Goal: Task Accomplishment & Management: Manage account settings

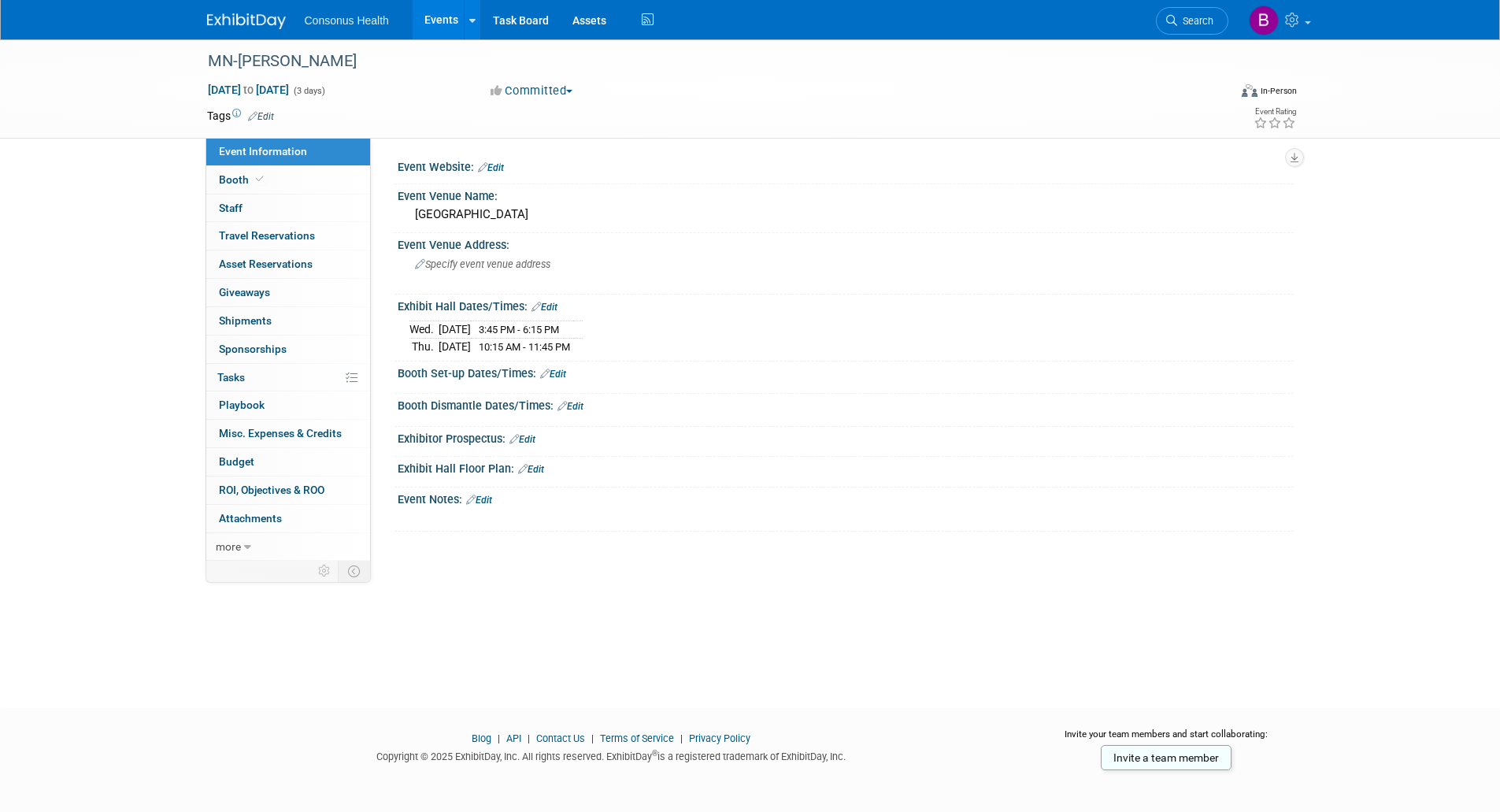
click at [557, 368] on link "Edit" at bounding box center [553, 374] width 26 height 11
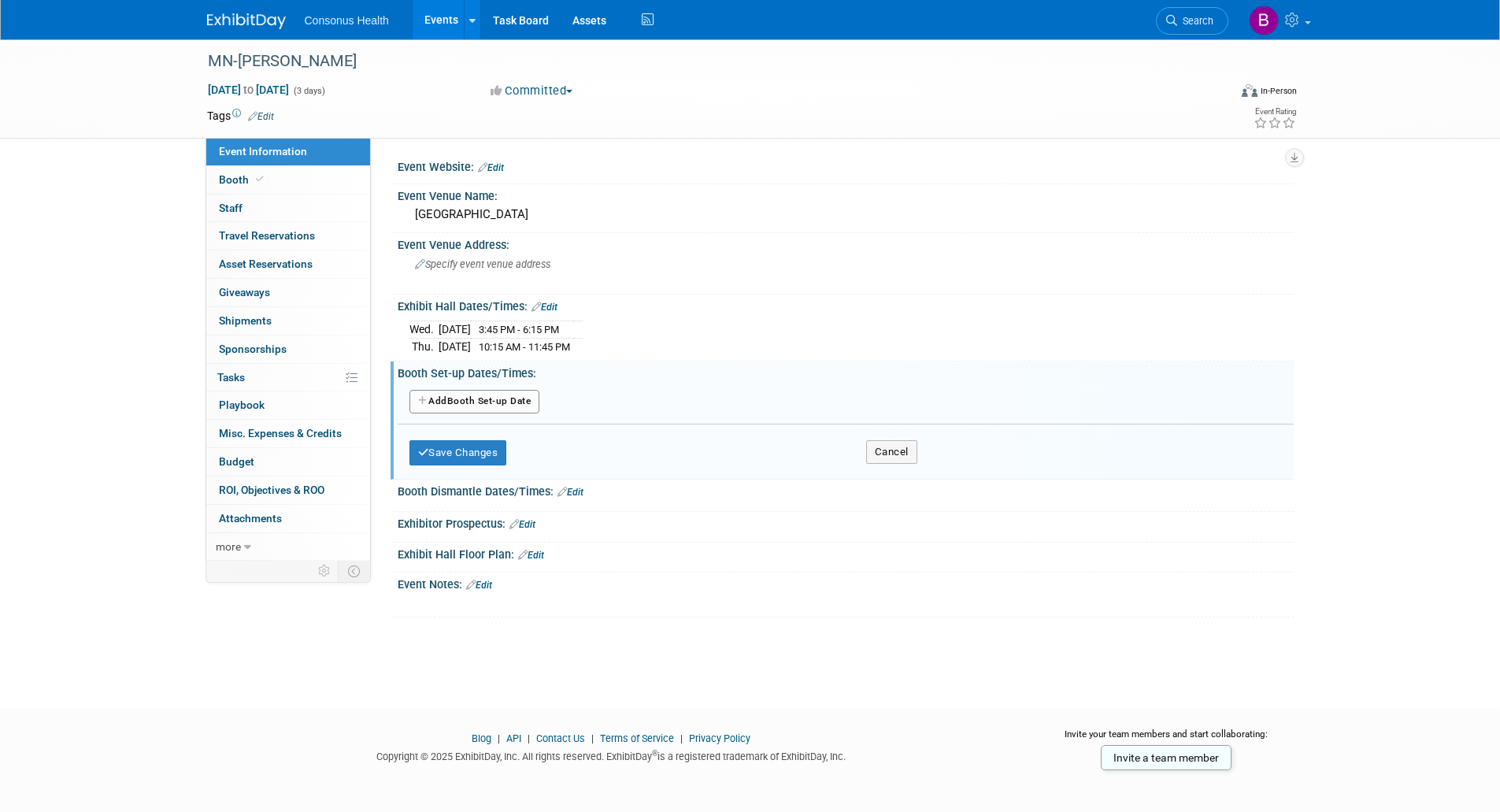
click at [473, 395] on button "Add Another Booth Set-up Date" at bounding box center [475, 401] width 131 height 24
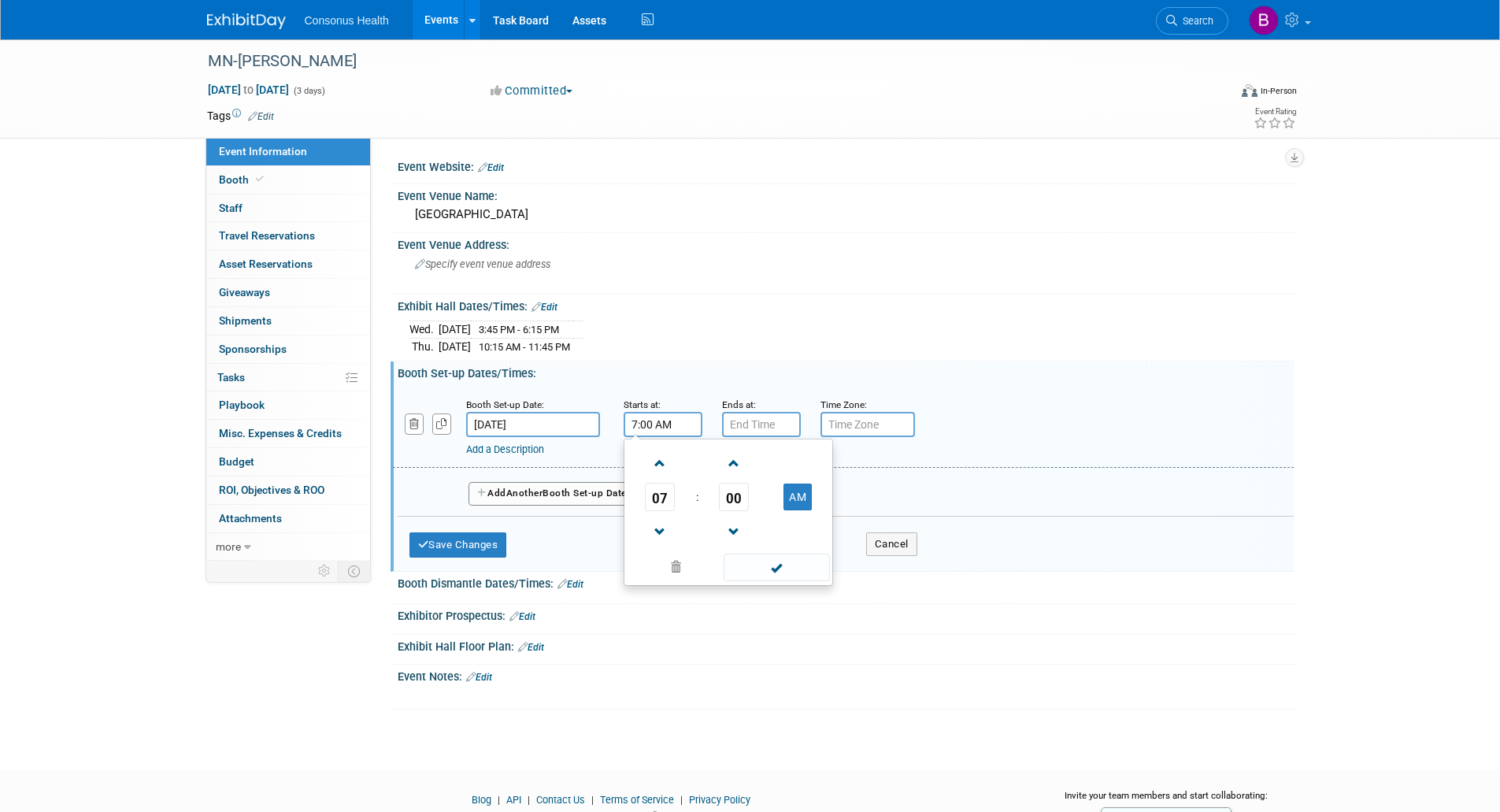
click at [632, 421] on input "7:00 AM" at bounding box center [662, 424] width 79 height 25
click at [660, 457] on span at bounding box center [660, 463] width 27 height 27
type input "10:00 AM"
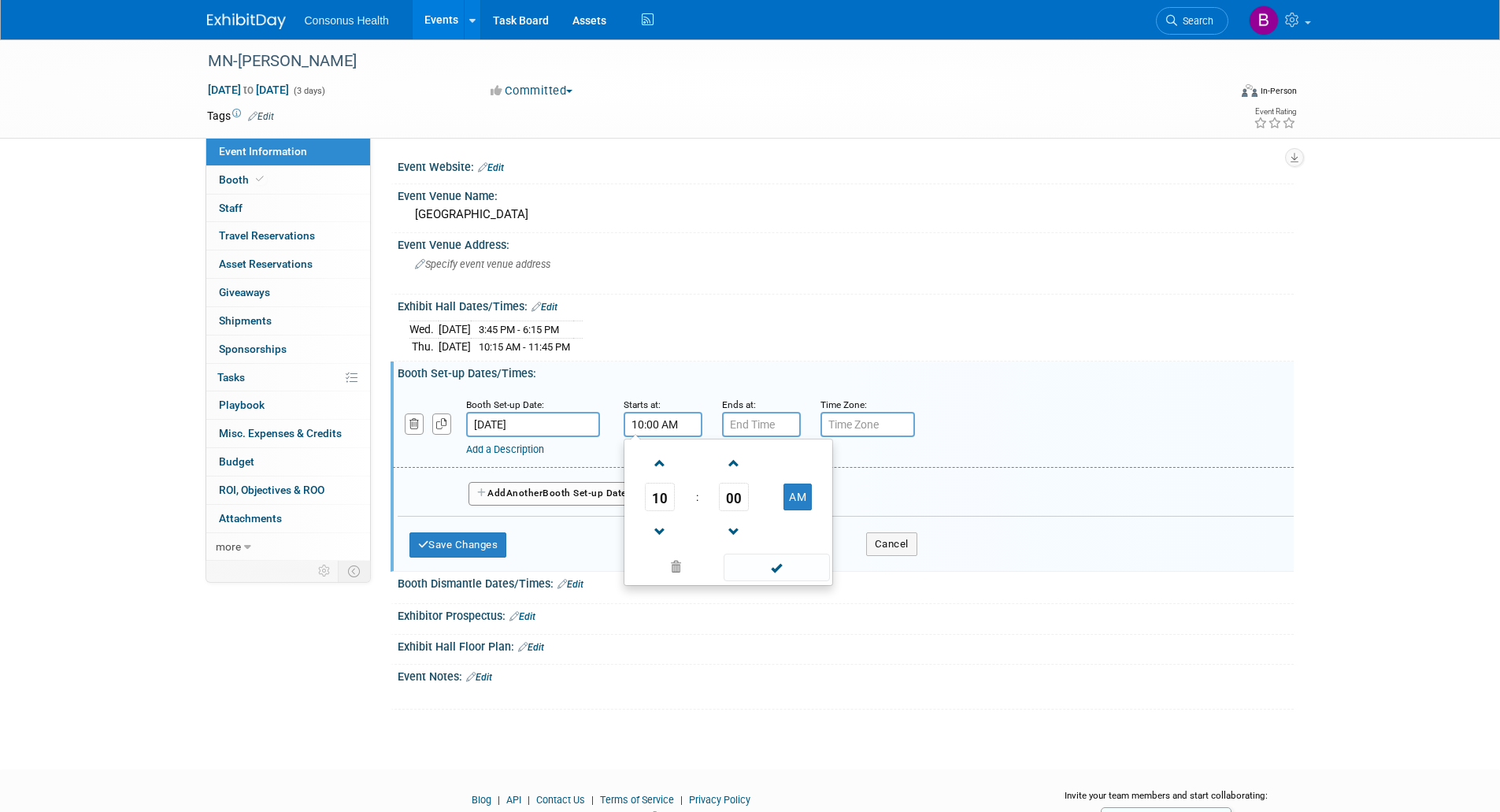
click at [783, 565] on span at bounding box center [777, 567] width 106 height 27
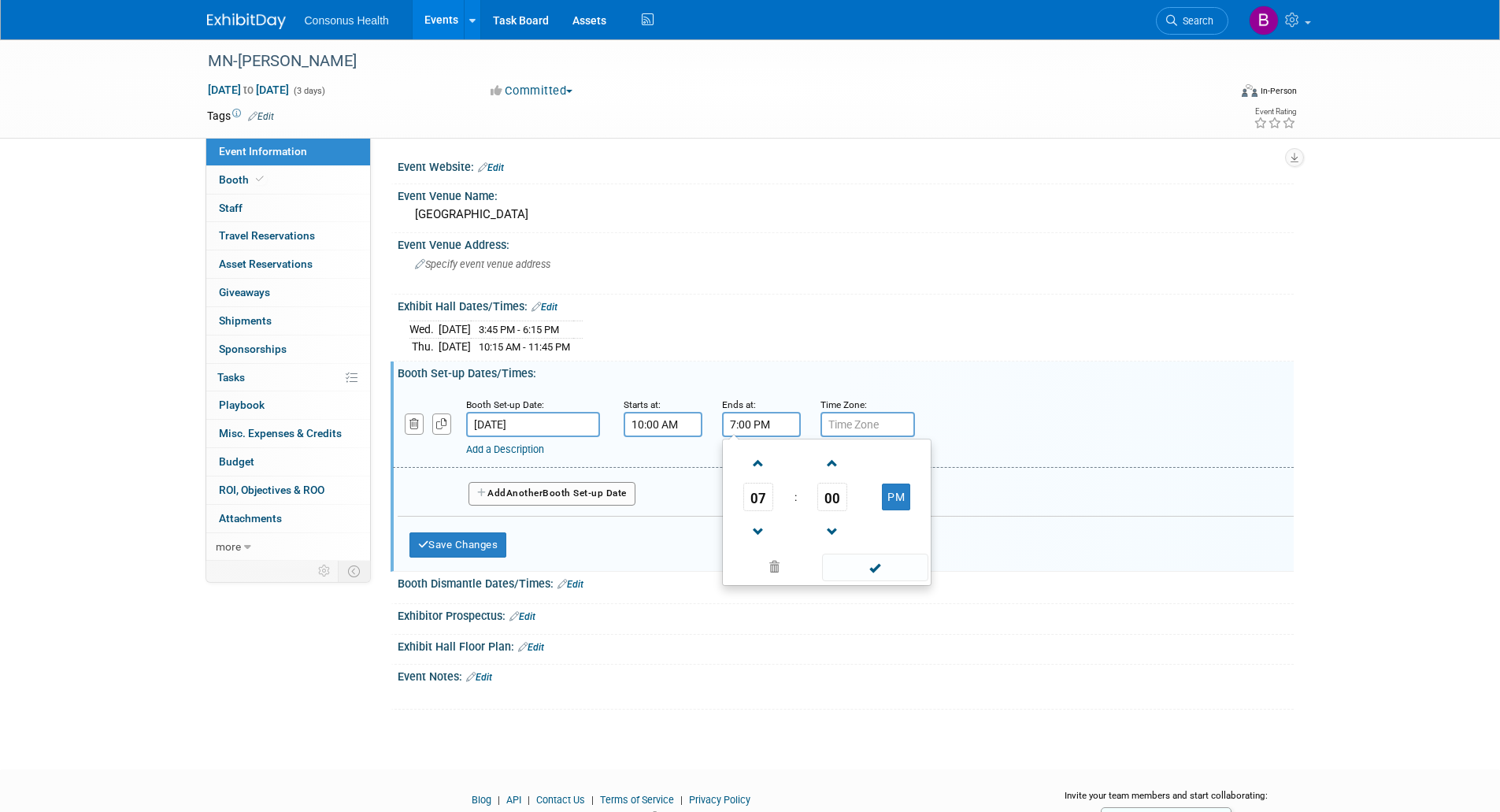
click at [740, 420] on input "7:00 PM" at bounding box center [761, 424] width 79 height 25
click at [761, 528] on span at bounding box center [758, 531] width 27 height 27
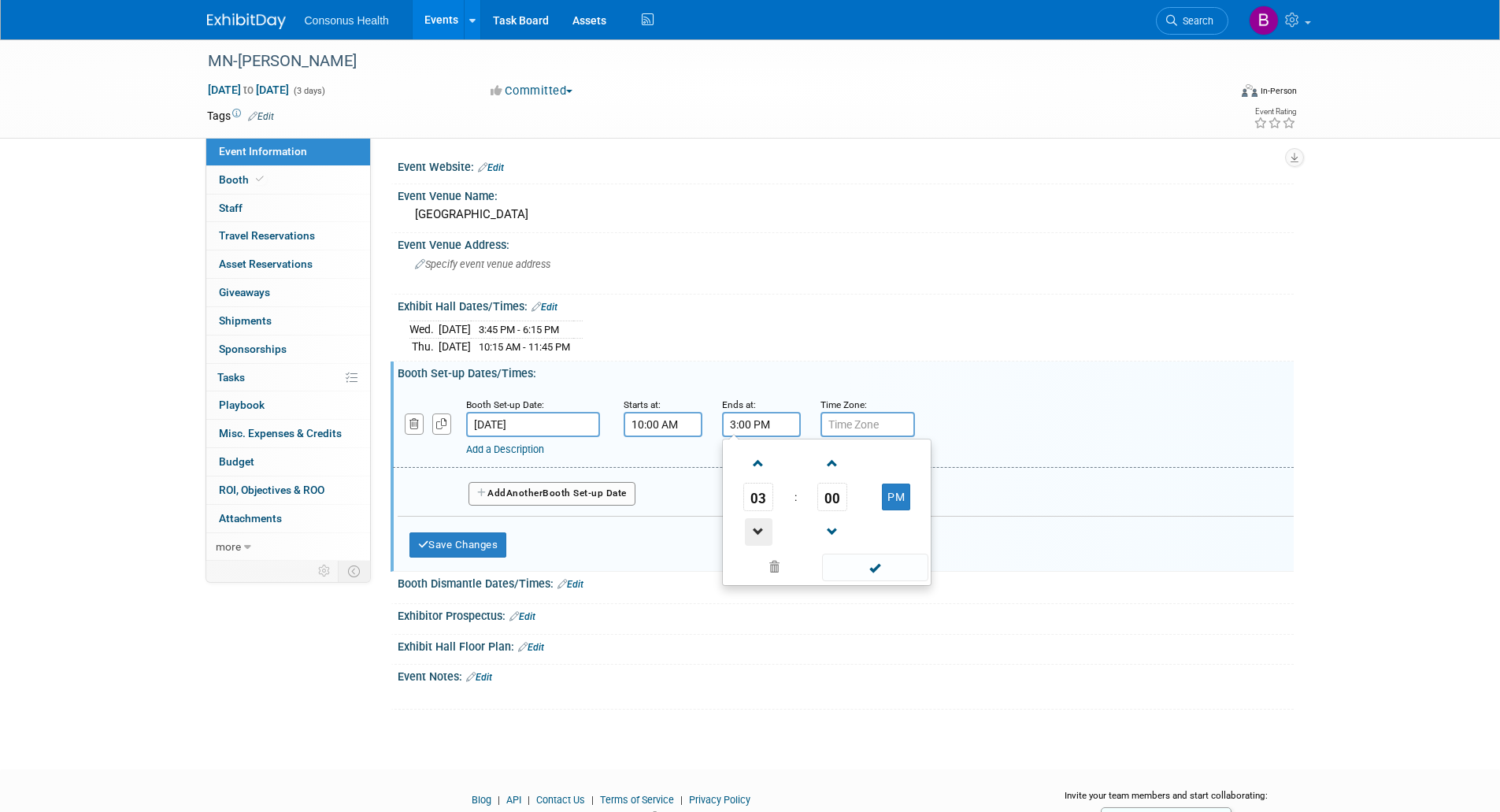
click at [761, 528] on span at bounding box center [758, 531] width 27 height 27
type input "2:00 PM"
click at [884, 567] on span at bounding box center [875, 567] width 106 height 27
click at [473, 543] on button "Save Changes" at bounding box center [458, 545] width 97 height 25
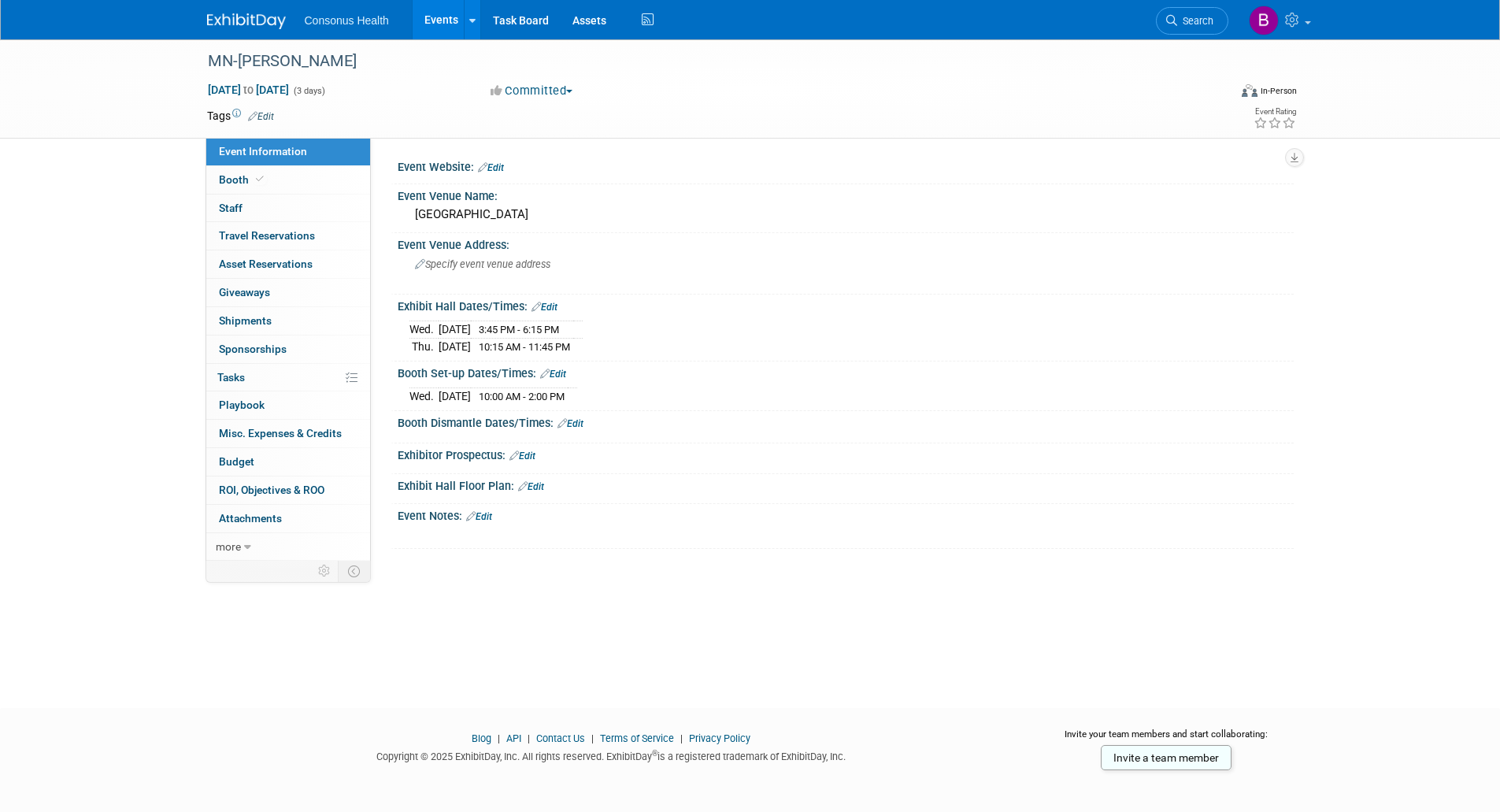
click at [578, 420] on link "Edit" at bounding box center [570, 423] width 26 height 11
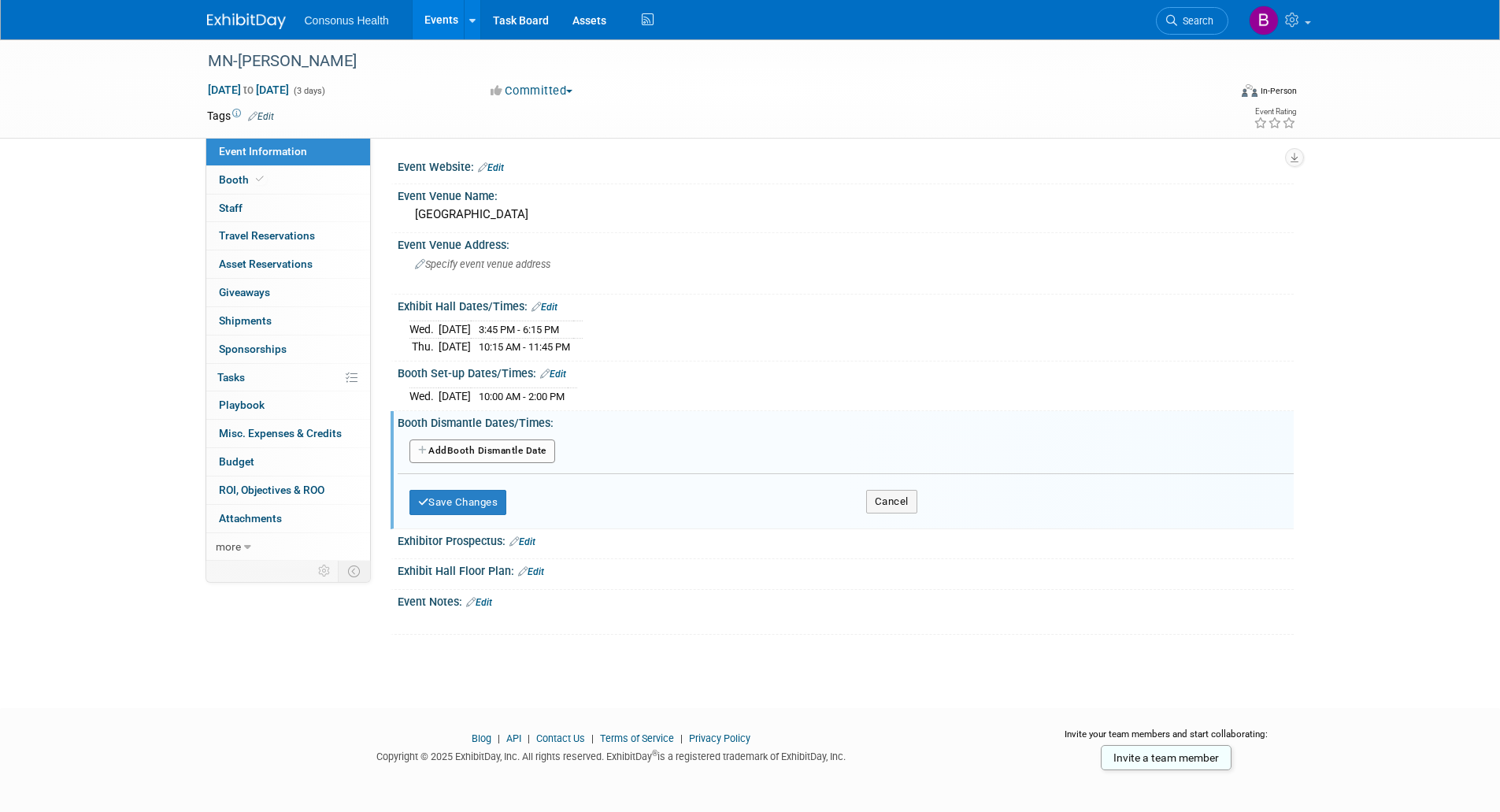
click at [470, 445] on button "Add Another Booth Dismantle Date" at bounding box center [482, 451] width 146 height 24
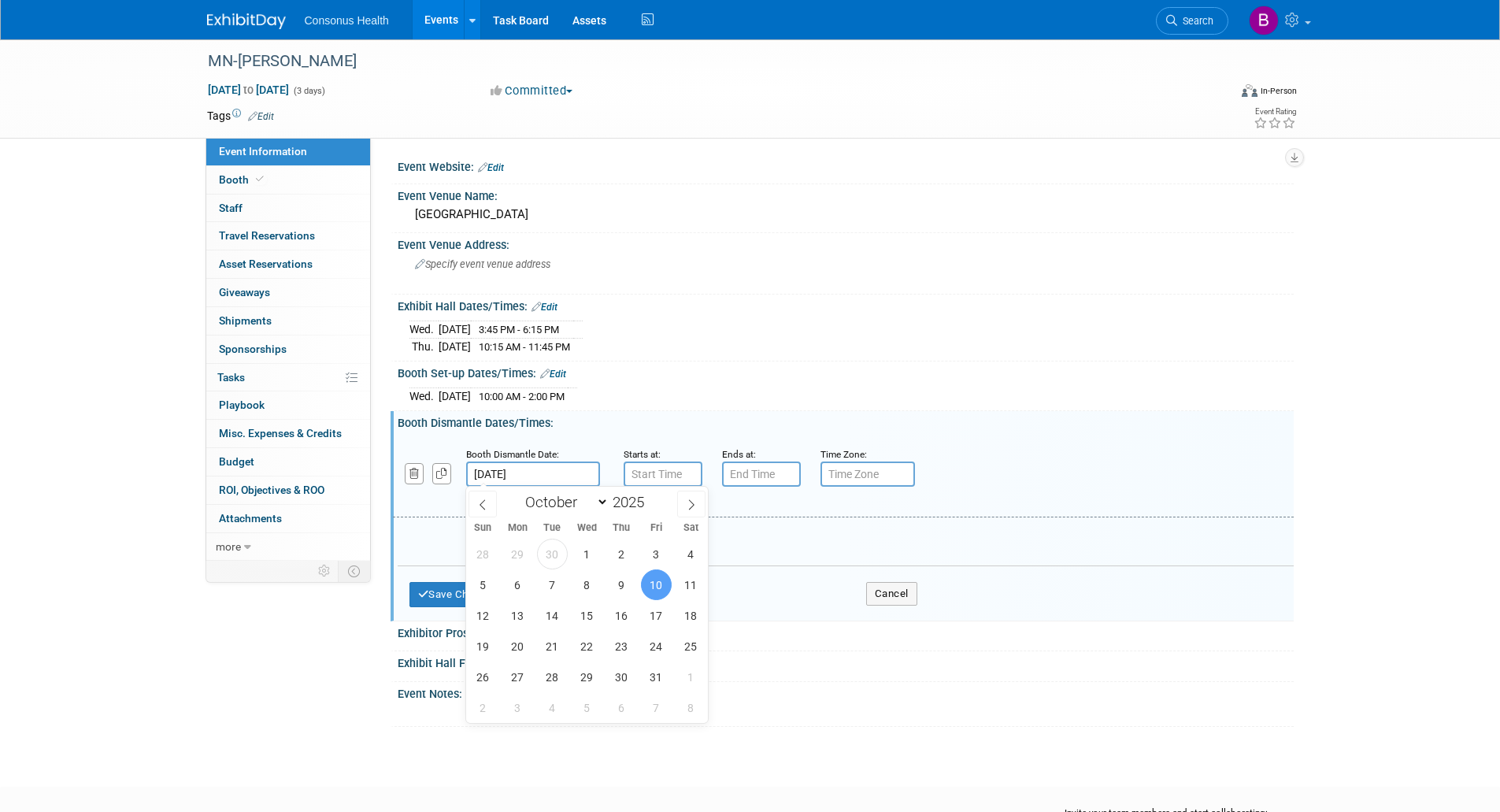
click at [561, 469] on input "[DATE]" at bounding box center [532, 474] width 134 height 25
click at [623, 585] on span "9" at bounding box center [622, 584] width 31 height 31
type input "[DATE]"
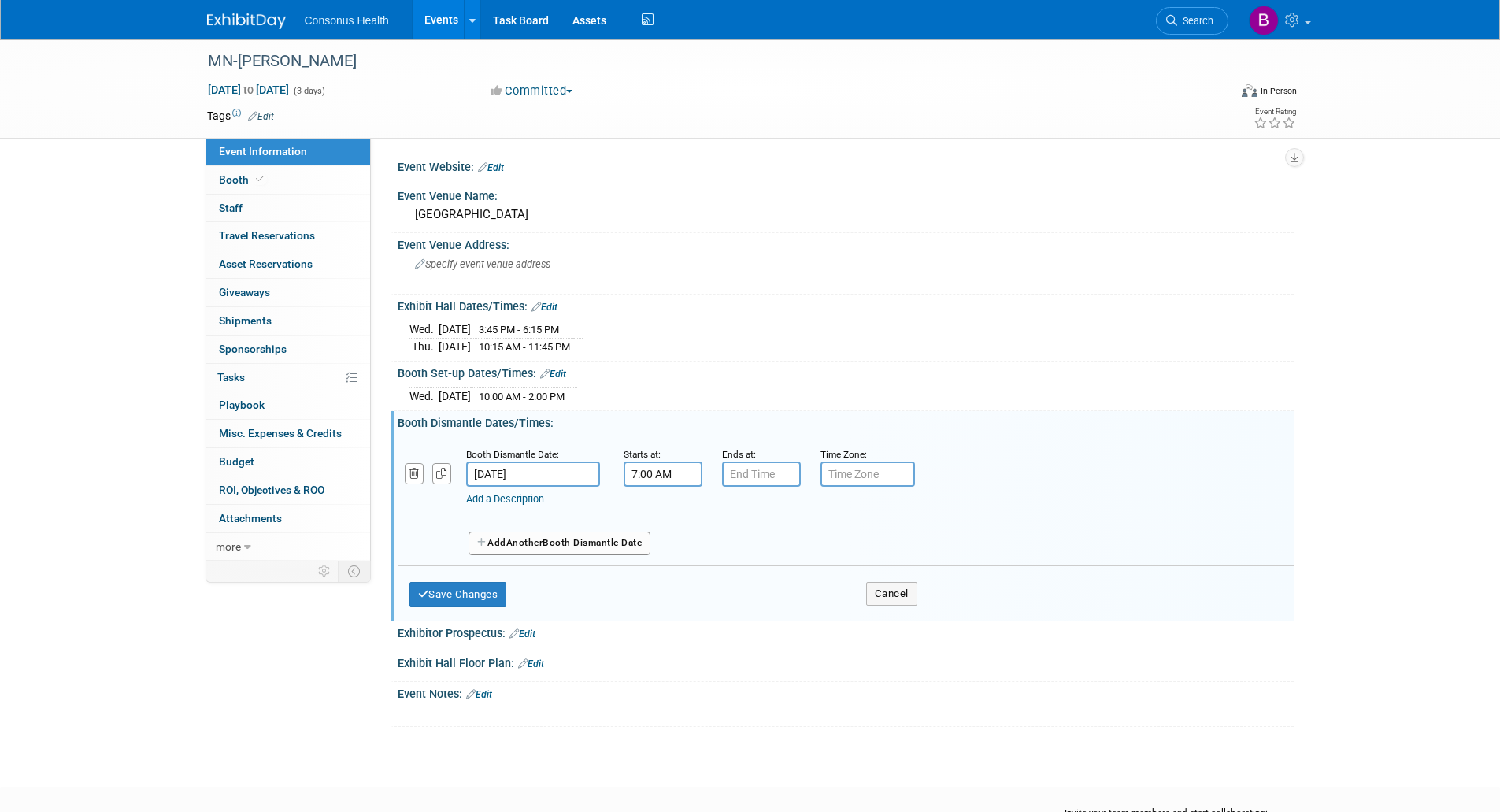
click at [658, 474] on input "7:00 AM" at bounding box center [662, 474] width 79 height 25
click at [658, 515] on span at bounding box center [660, 513] width 27 height 27
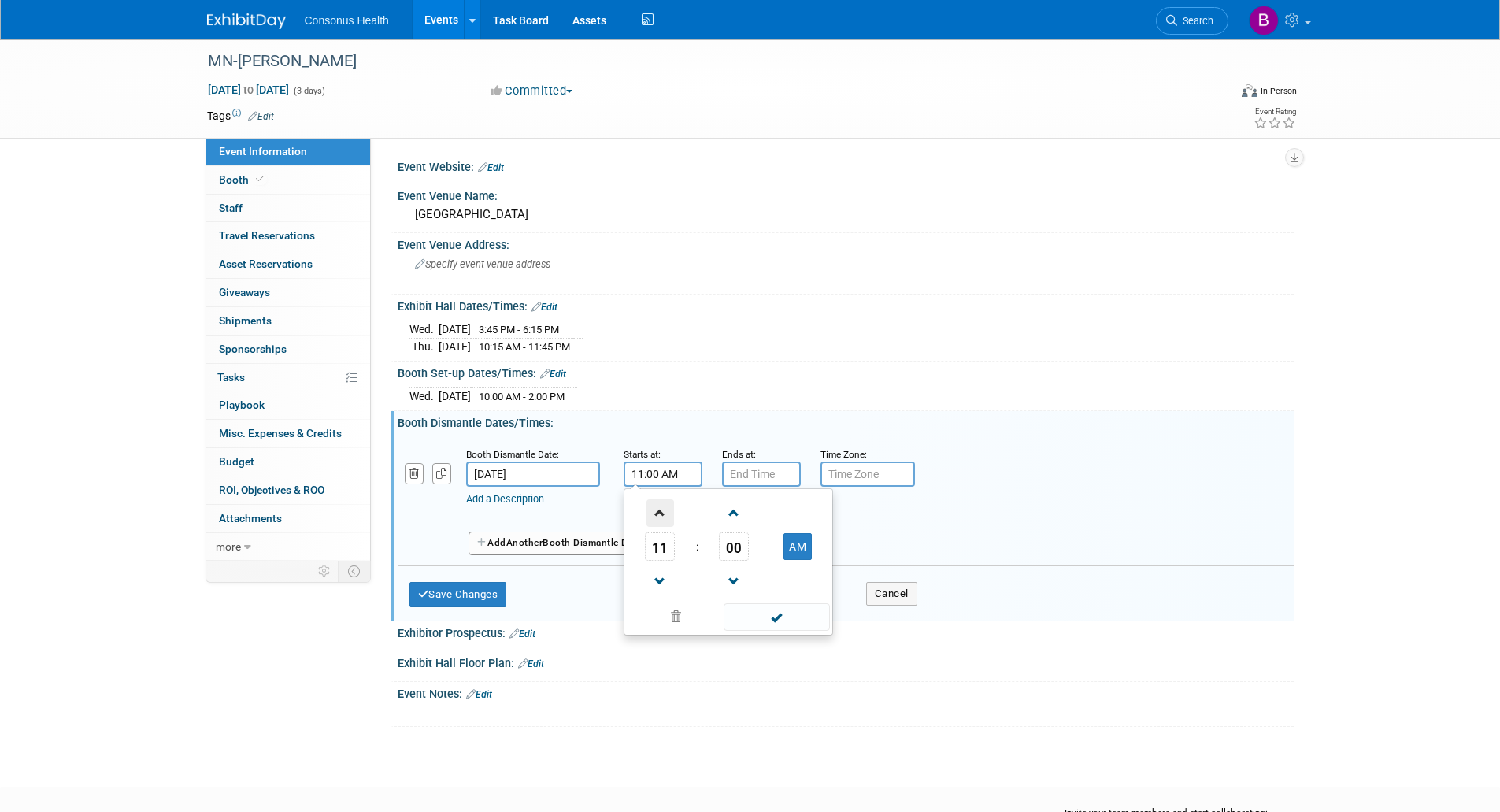
click at [658, 515] on span at bounding box center [660, 513] width 27 height 27
type input "12:00 PM"
click at [772, 615] on span at bounding box center [777, 616] width 106 height 27
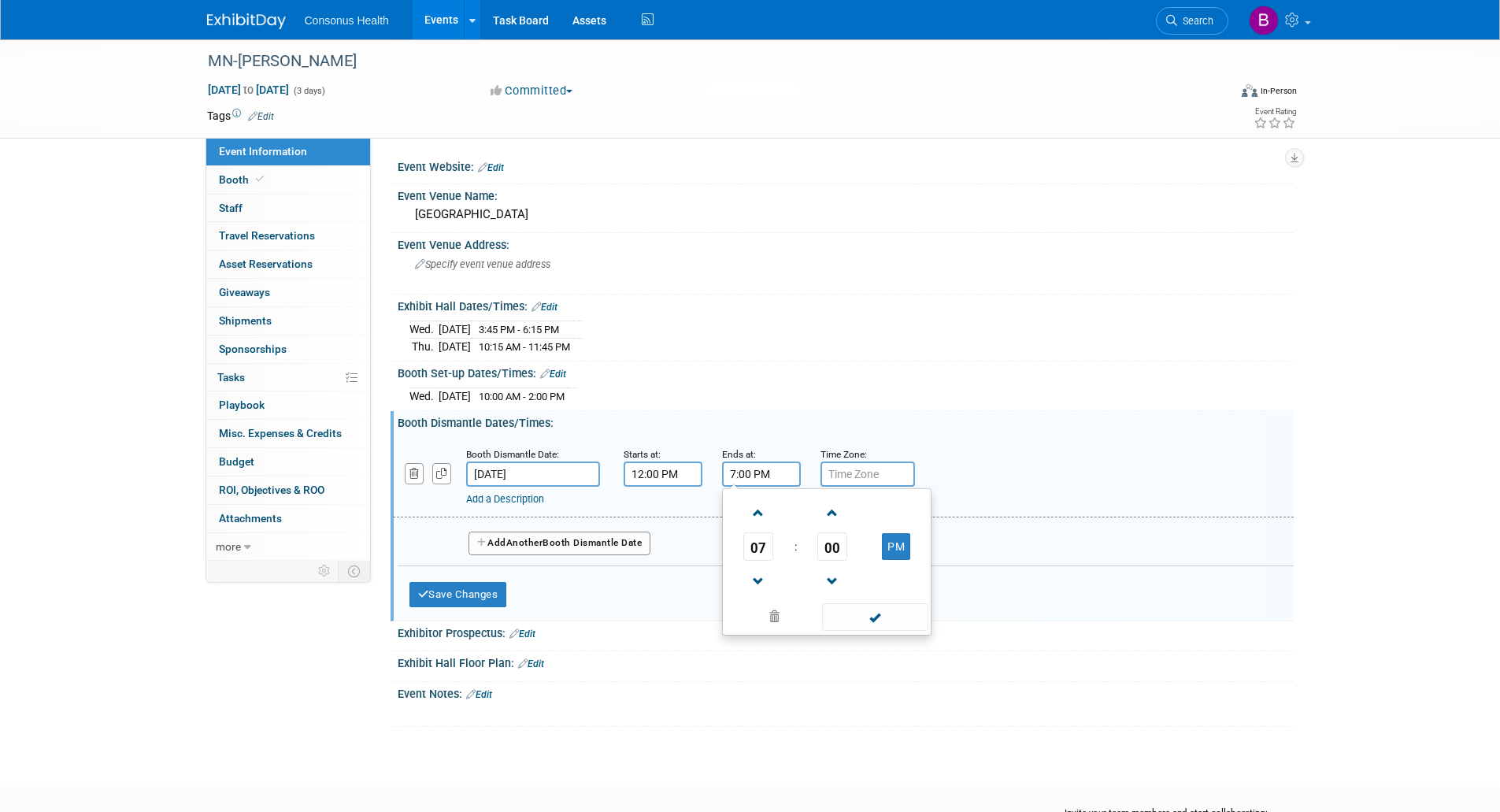
click at [765, 474] on input "7:00 PM" at bounding box center [761, 474] width 79 height 25
click at [758, 568] on span at bounding box center [758, 581] width 27 height 27
click at [758, 569] on span at bounding box center [758, 581] width 27 height 27
click at [758, 570] on span at bounding box center [758, 581] width 27 height 27
type input "4:00 PM"
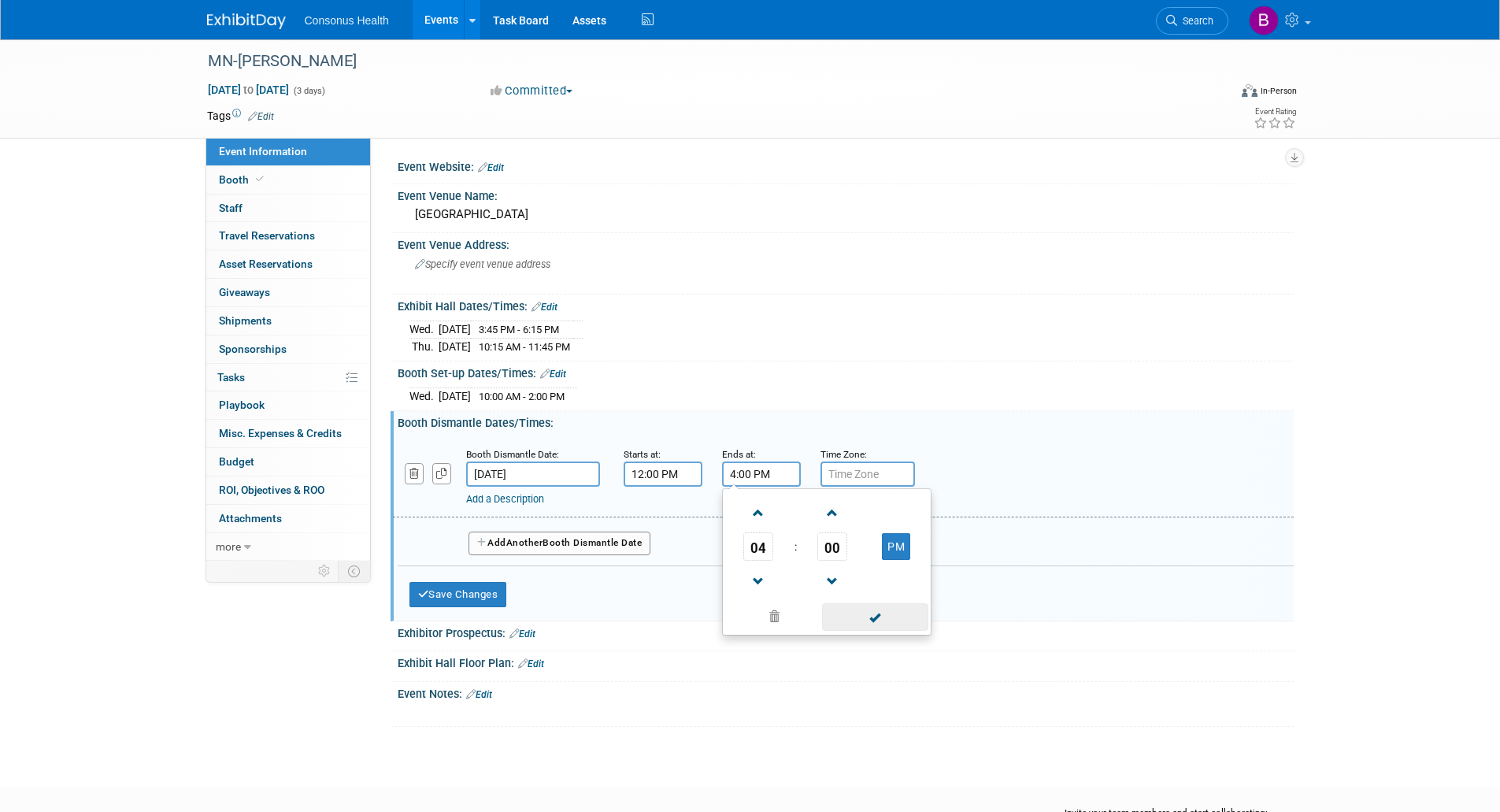
click at [857, 616] on span at bounding box center [875, 616] width 106 height 27
click at [485, 592] on button "Save Changes" at bounding box center [458, 594] width 97 height 25
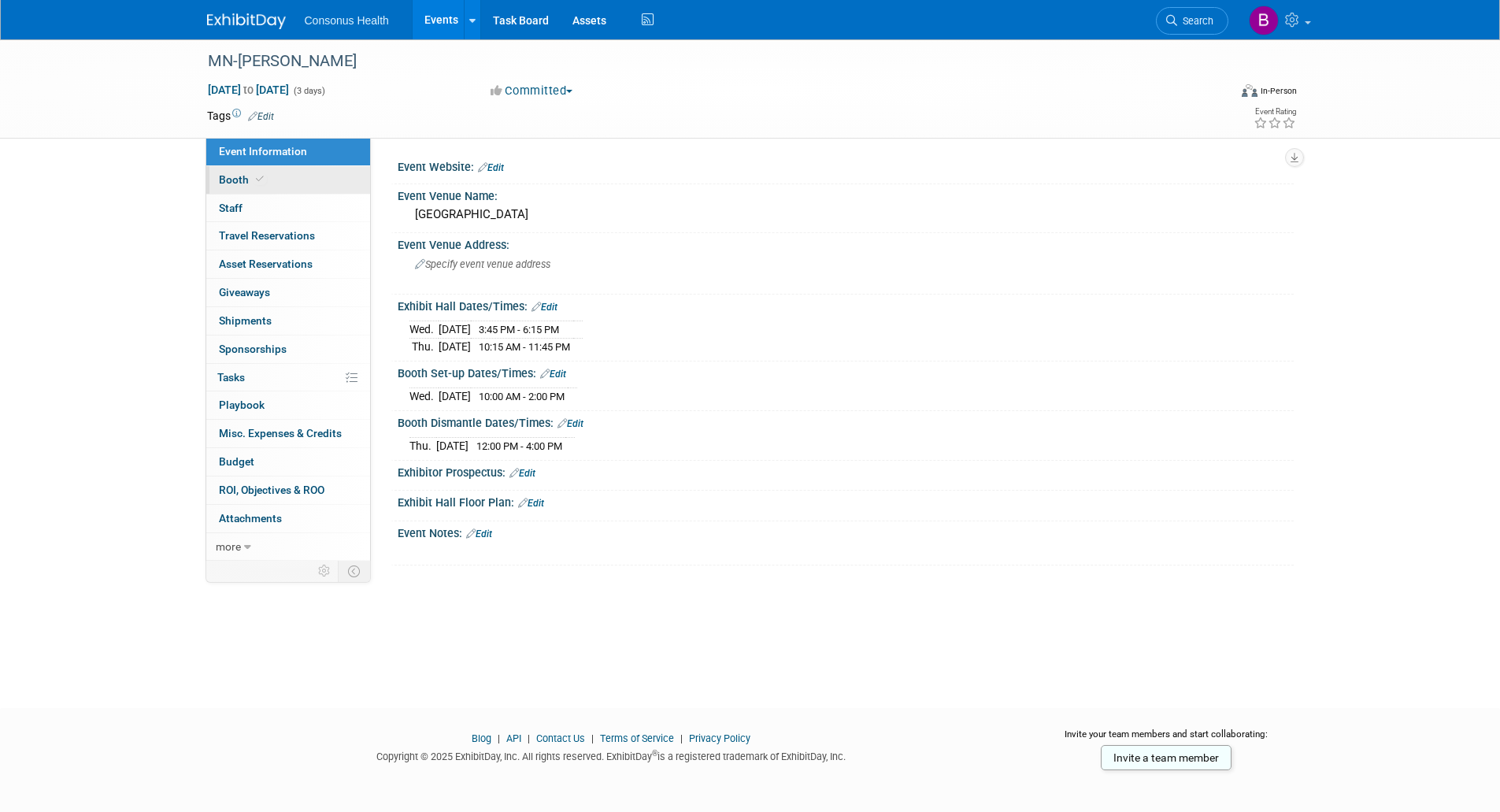
click at [238, 182] on span "Booth" at bounding box center [243, 180] width 48 height 12
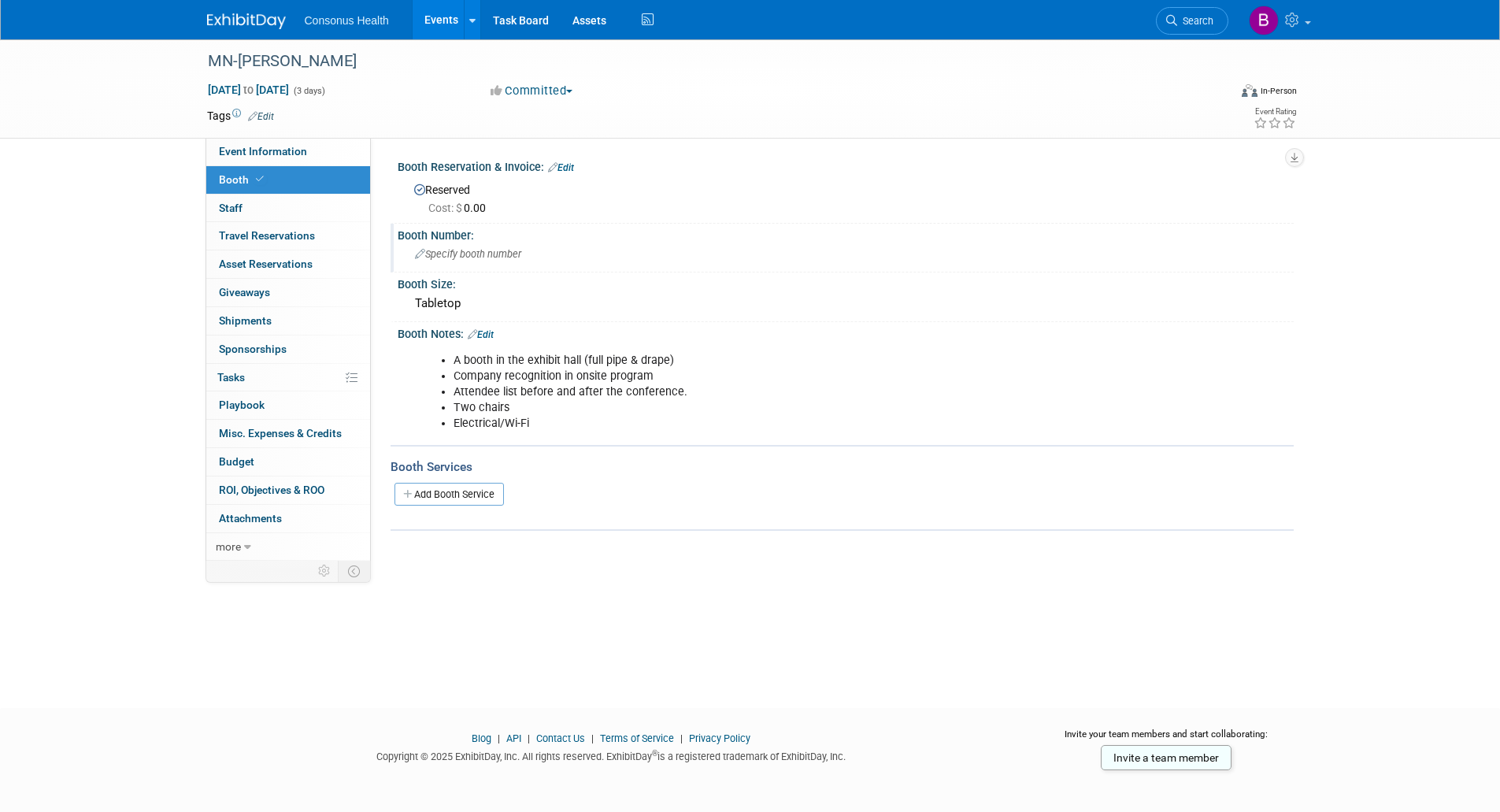
click at [437, 254] on span "Specify booth number" at bounding box center [468, 253] width 106 height 12
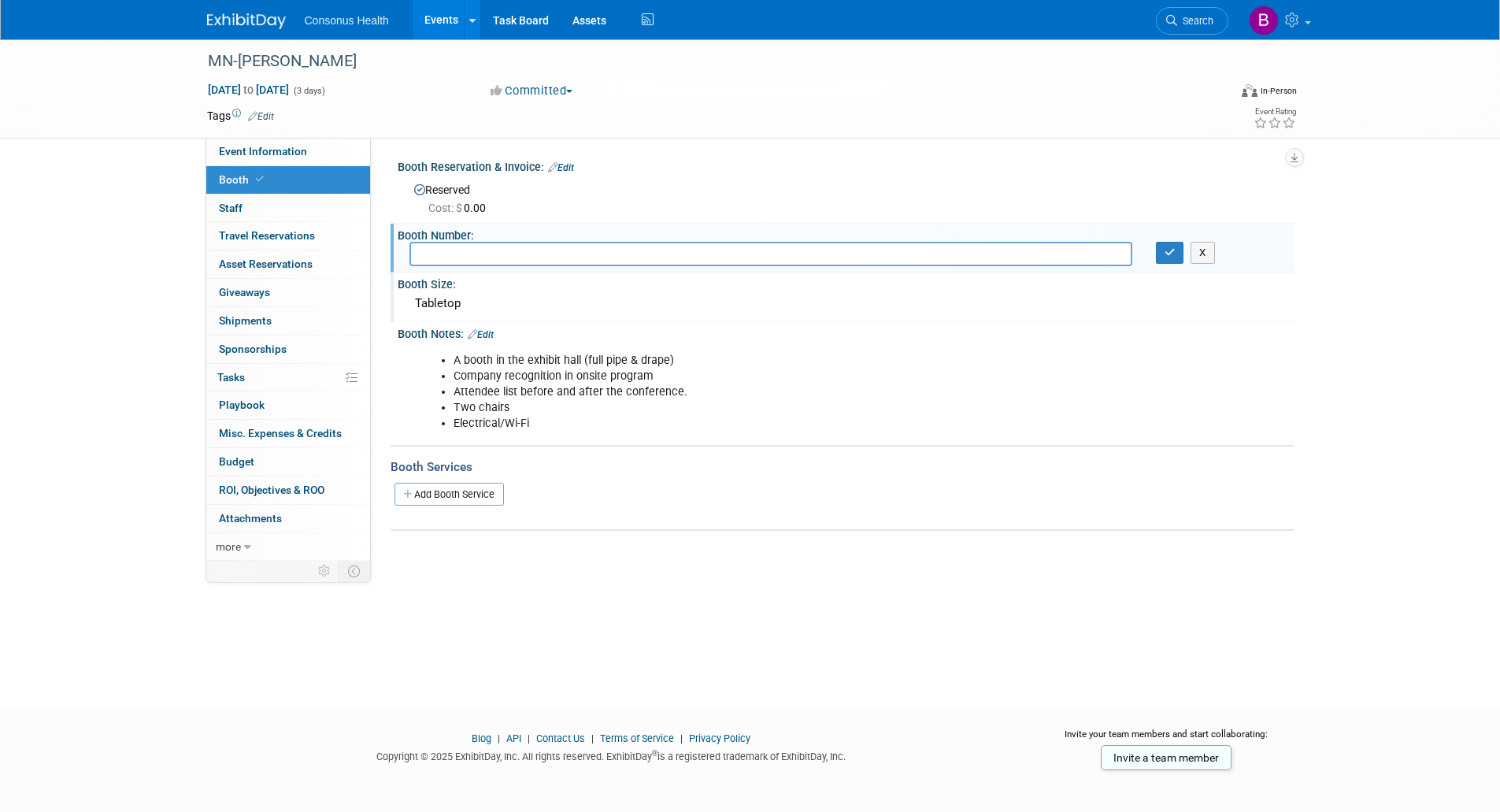
click at [442, 305] on div "Tabletop" at bounding box center [845, 304] width 872 height 25
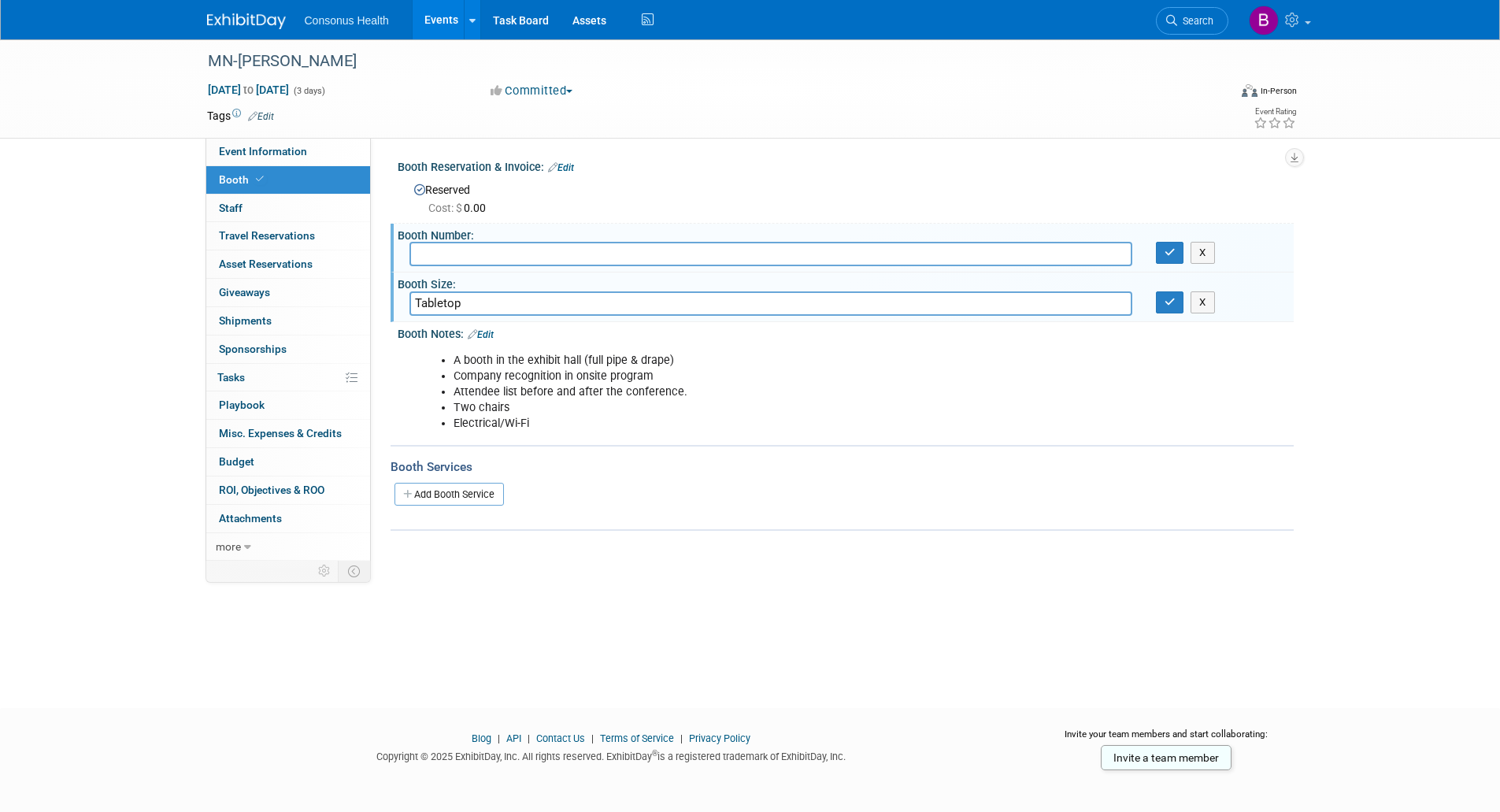
click at [442, 305] on input "Tabletop" at bounding box center [770, 304] width 723 height 25
type input "6x8"
click at [1171, 295] on button "button" at bounding box center [1170, 302] width 28 height 22
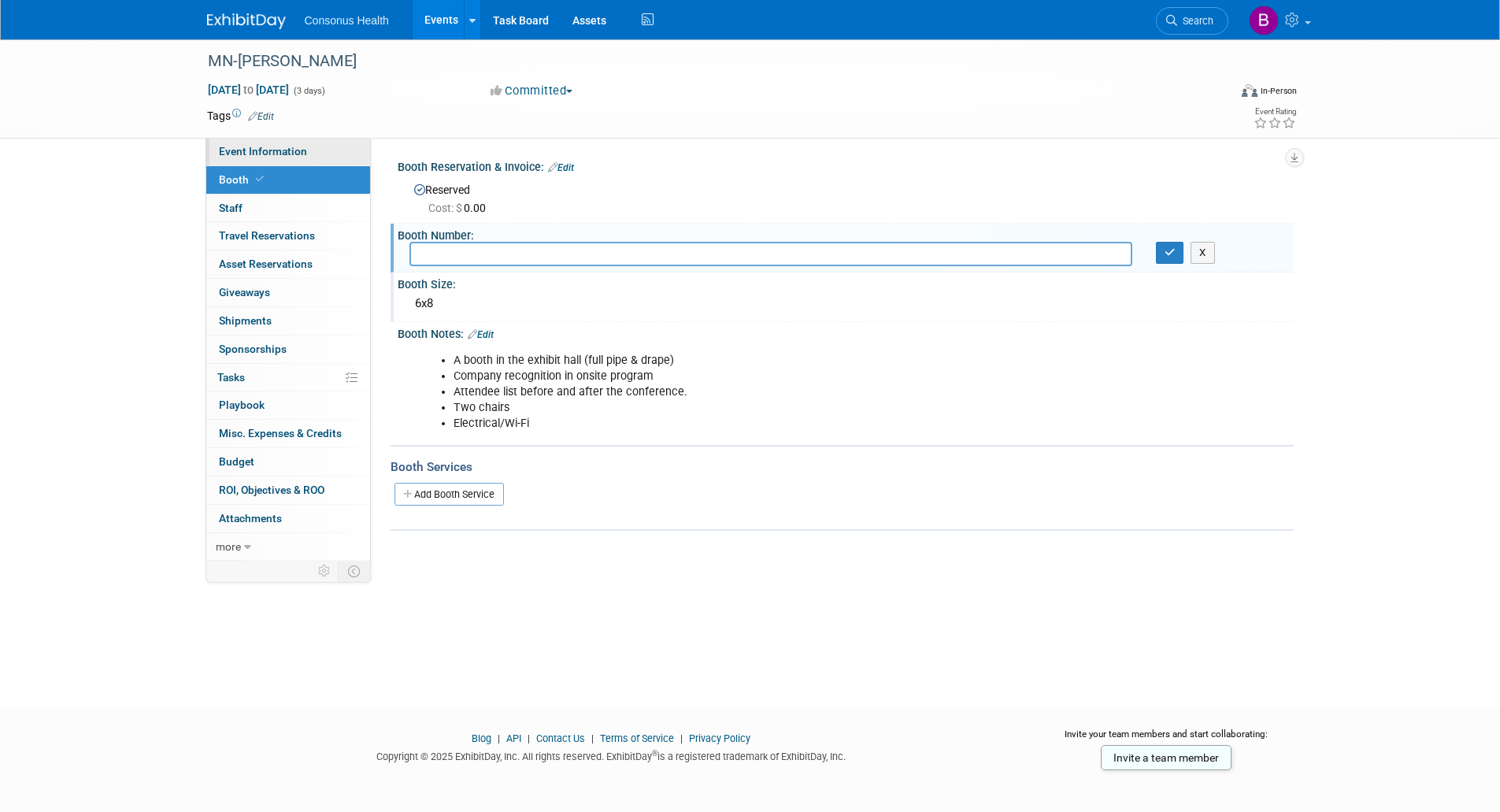
click at [293, 145] on span "Event Information" at bounding box center [263, 151] width 89 height 12
